Goal: Communication & Community: Ask a question

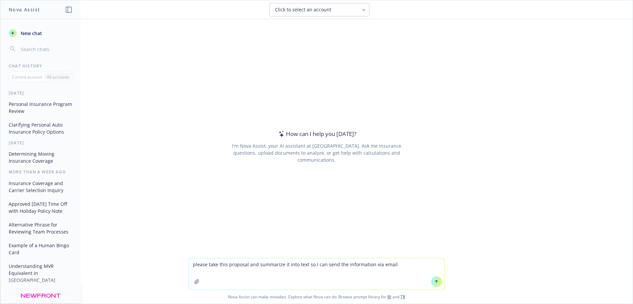
type textarea "please take this proposal and summarize it into text so I can send the informat…"
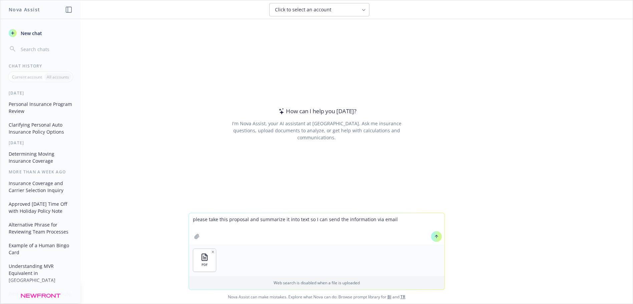
click at [434, 237] on icon at bounding box center [436, 236] width 5 height 5
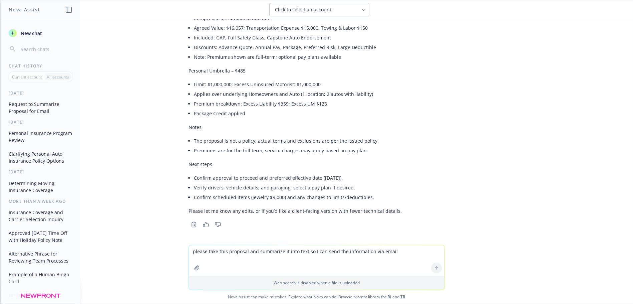
scroll to position [313, 0]
